Goal: Task Accomplishment & Management: Complete application form

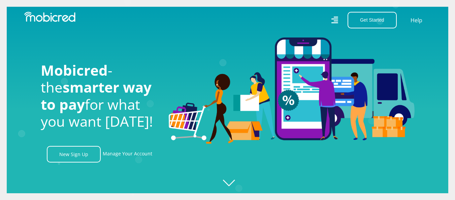
scroll to position [0, 384]
click at [336, 23] on icon at bounding box center [334, 20] width 7 height 7
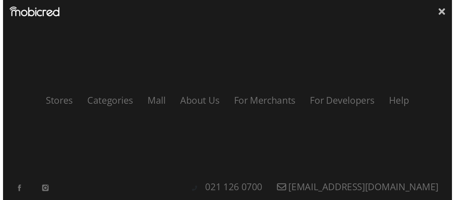
scroll to position [0, 1537]
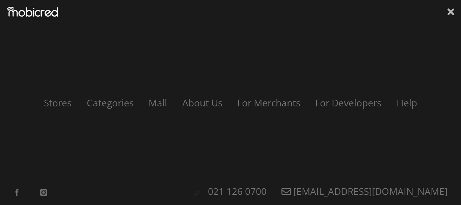
click at [447, 11] on icon at bounding box center [450, 12] width 7 height 10
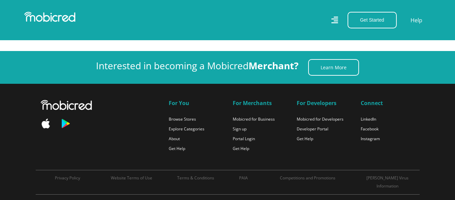
scroll to position [0, 769]
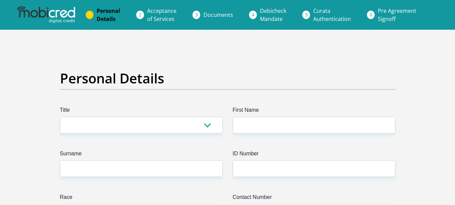
drag, startPoint x: 0, startPoint y: 0, endPoint x: 4, endPoint y: 96, distance: 95.8
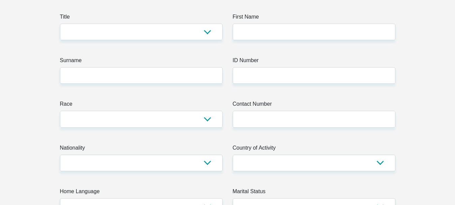
scroll to position [97, 0]
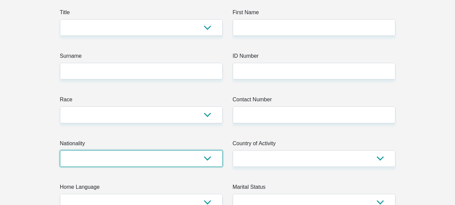
click at [208, 160] on select "South Africa Afghanistan Aland Islands Albania Algeria America Samoa American V…" at bounding box center [141, 158] width 163 height 17
select select "TUR"
click at [60, 150] on select "South Africa Afghanistan Aland Islands Albania Algeria America Samoa American V…" at bounding box center [141, 158] width 163 height 17
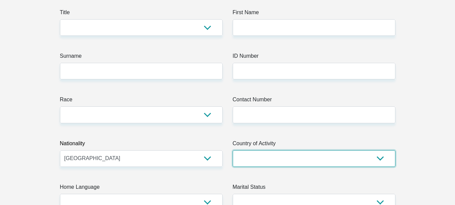
click at [263, 156] on select "South Africa Afghanistan Aland Islands Albania Algeria America Samoa American V…" at bounding box center [314, 158] width 163 height 17
select select "ZAF"
click at [233, 150] on select "South Africa Afghanistan Aland Islands Albania Algeria America Samoa American V…" at bounding box center [314, 158] width 163 height 17
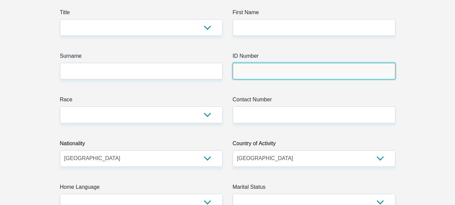
click at [258, 63] on input "ID Number" at bounding box center [314, 71] width 163 height 17
type input "u"
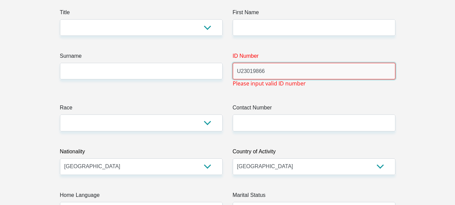
scroll to position [0, 0]
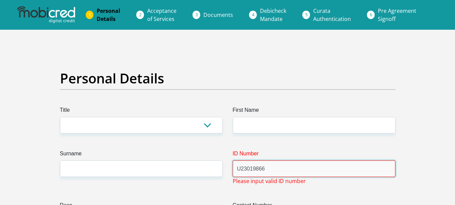
type input "U23019866"
